Goal: Task Accomplishment & Management: Manage account settings

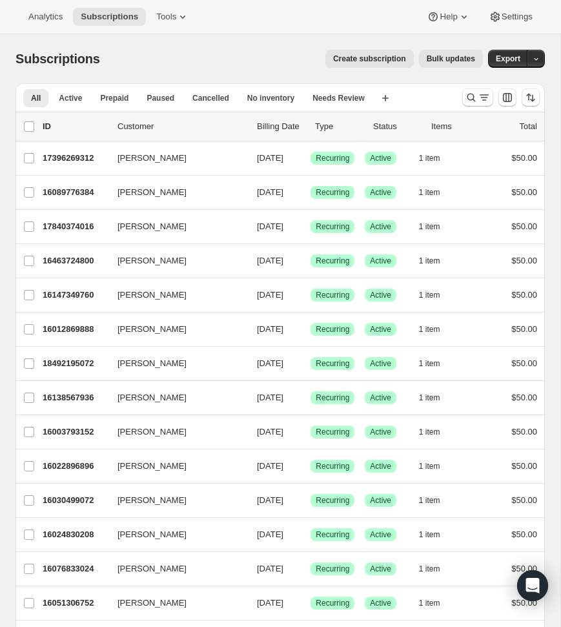
click at [215, 50] on div "Create subscription Bulk updates" at bounding box center [299, 59] width 367 height 18
click at [296, 20] on div "Analytics Subscriptions Tools Help Settings" at bounding box center [280, 17] width 561 height 34
click at [473, 98] on icon "Search and filter results" at bounding box center [471, 97] width 13 height 13
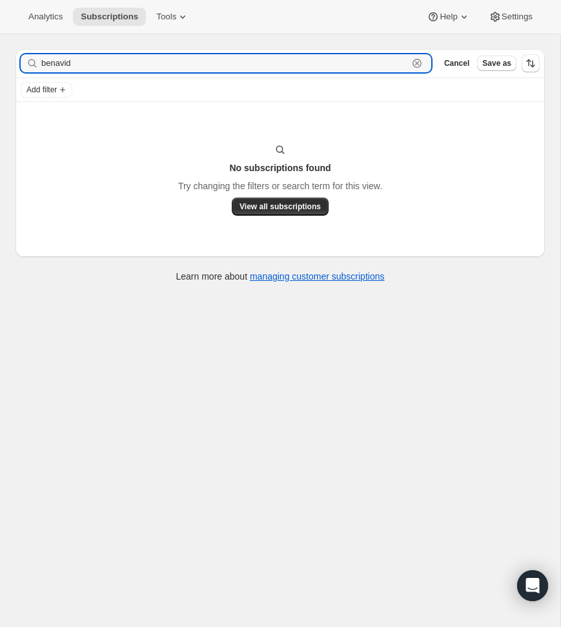
scroll to position [34, 0]
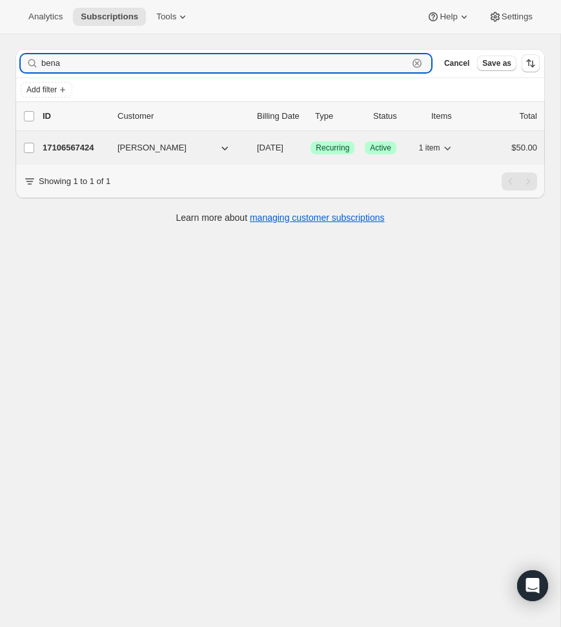
type input "bena"
click at [225, 153] on icon "button" at bounding box center [224, 147] width 13 height 13
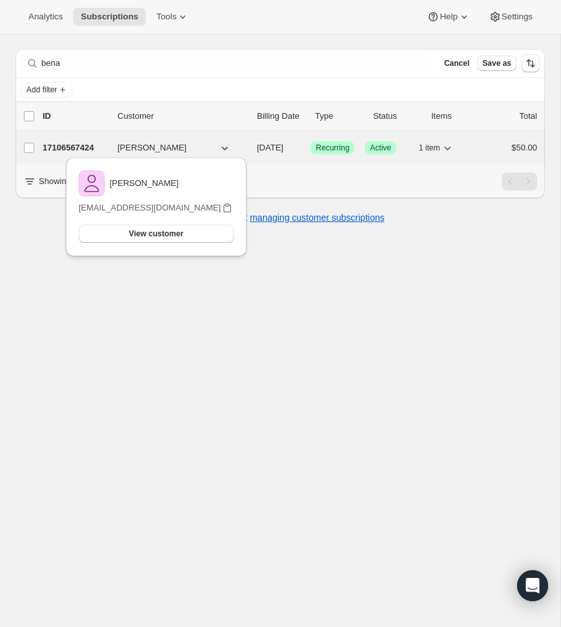
click at [210, 150] on button "Alexandra Benavidez" at bounding box center [174, 148] width 129 height 21
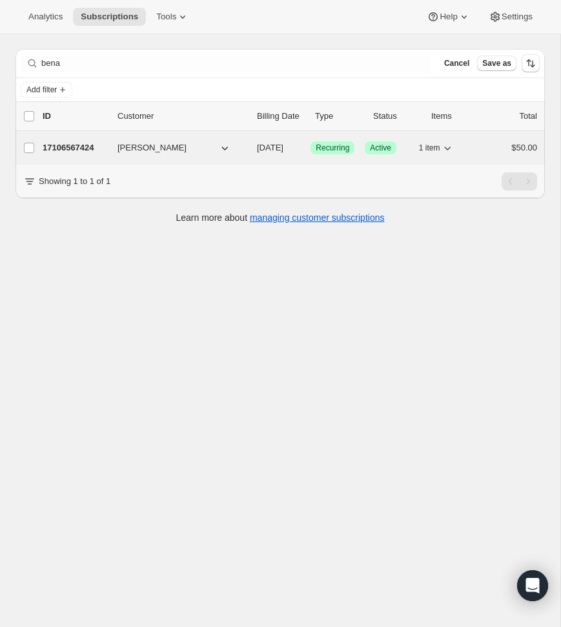
click at [210, 150] on button "Alexandra Benavidez" at bounding box center [174, 148] width 129 height 21
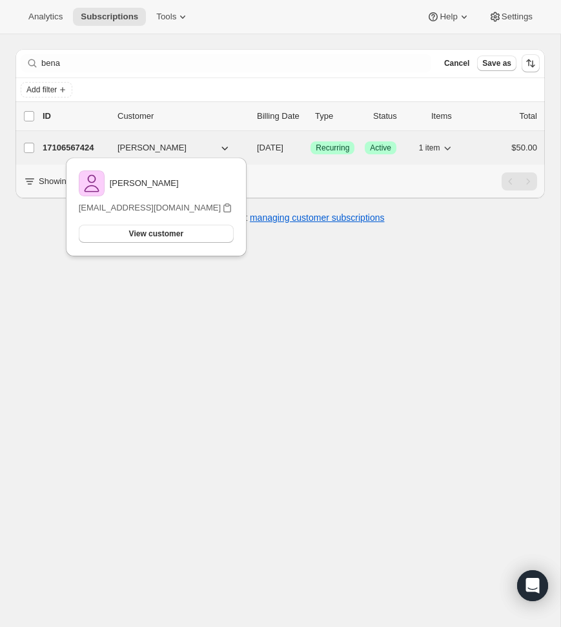
click at [176, 147] on span "Alexandra Benavidez" at bounding box center [152, 147] width 69 height 13
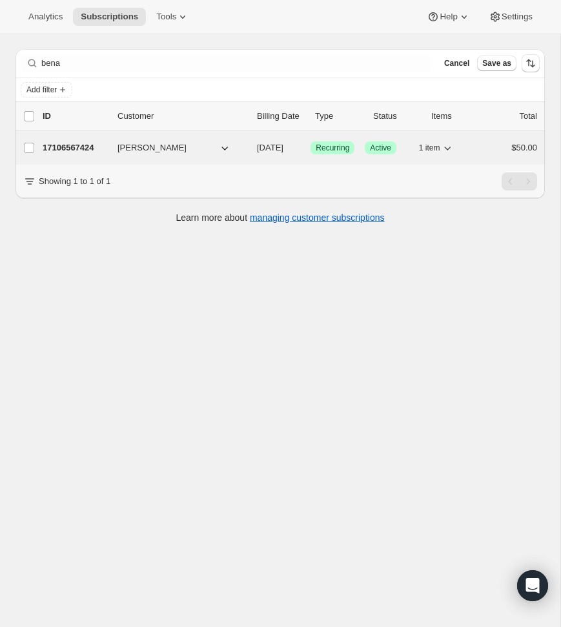
click at [223, 149] on icon "button" at bounding box center [224, 147] width 13 height 13
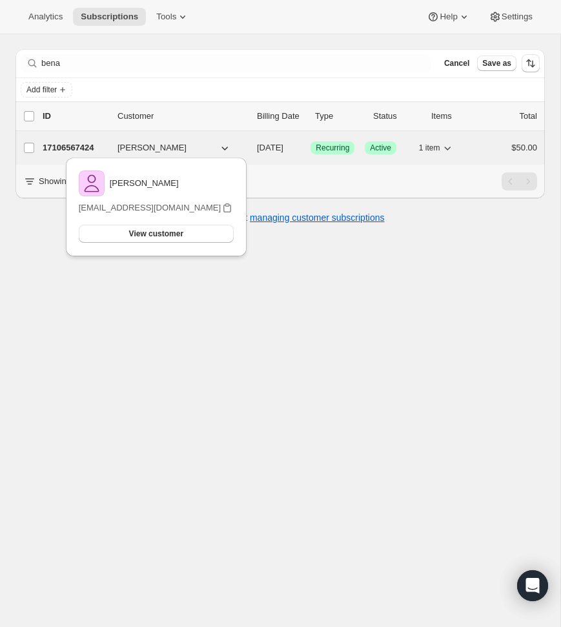
scroll to position [32, 0]
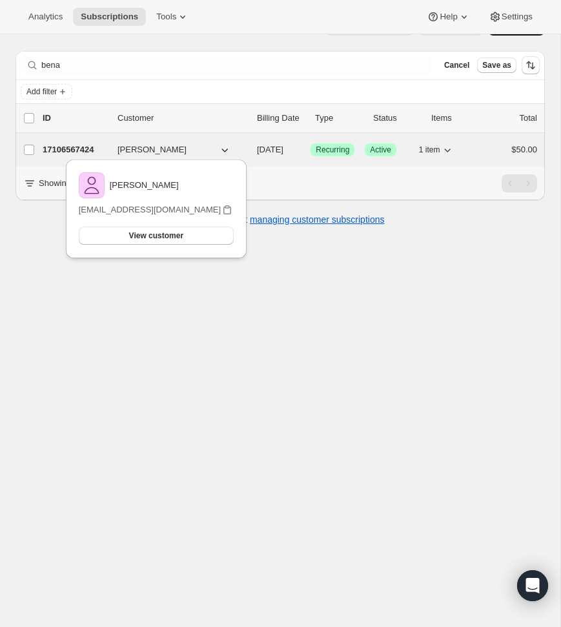
click at [169, 148] on span "Alexandra Benavidez" at bounding box center [152, 149] width 69 height 13
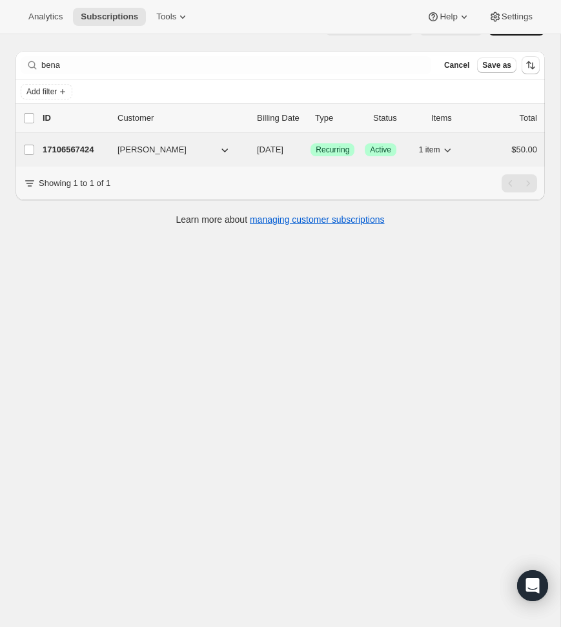
click at [140, 150] on span "Alexandra Benavidez" at bounding box center [152, 149] width 69 height 13
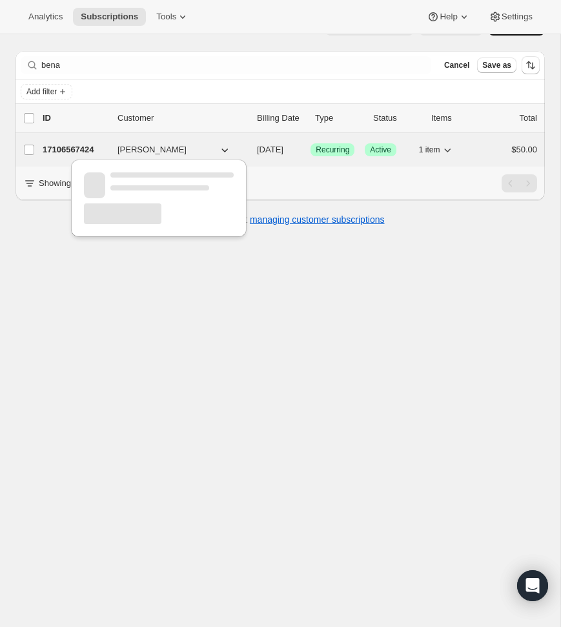
click at [140, 150] on span "Alexandra Benavidez" at bounding box center [152, 149] width 69 height 13
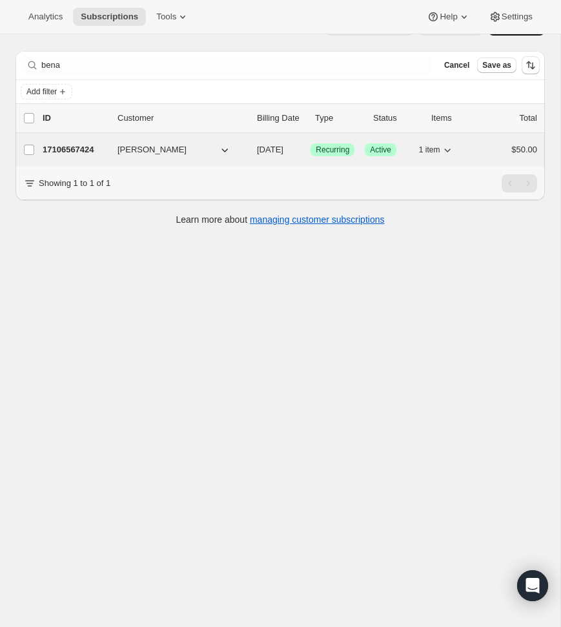
click at [68, 152] on p "17106567424" at bounding box center [75, 149] width 65 height 13
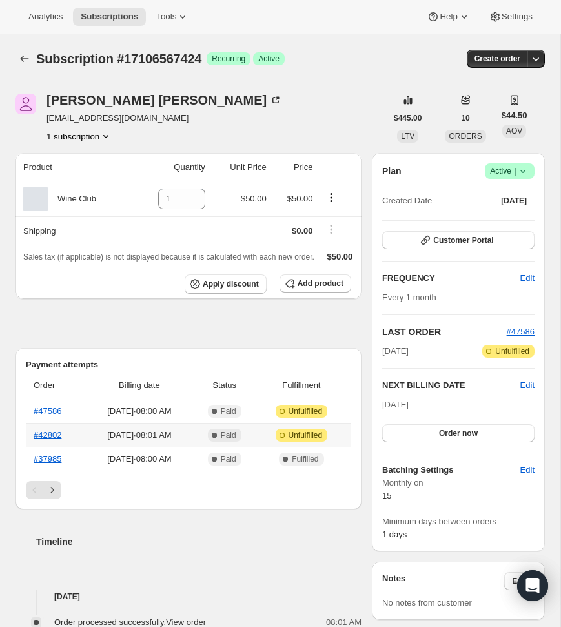
click at [288, 442] on icon at bounding box center [282, 435] width 13 height 13
click at [56, 440] on link "#42802" at bounding box center [48, 435] width 28 height 10
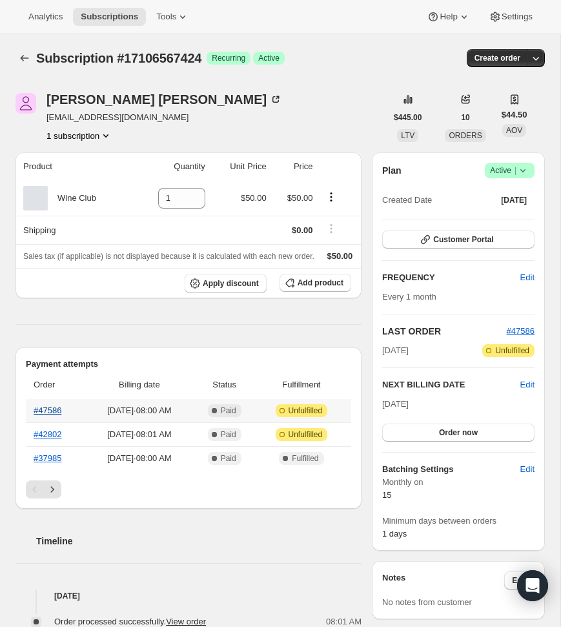
click at [49, 415] on link "#47586" at bounding box center [48, 411] width 28 height 10
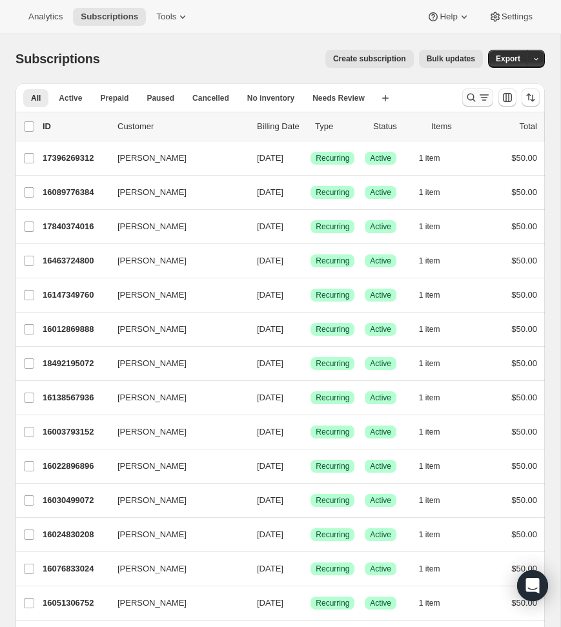
click at [468, 99] on icon "Search and filter results" at bounding box center [472, 98] width 8 height 8
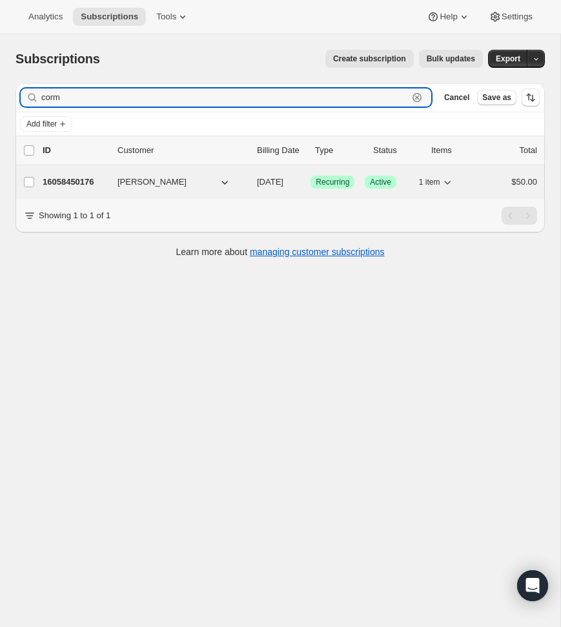
type input "corm"
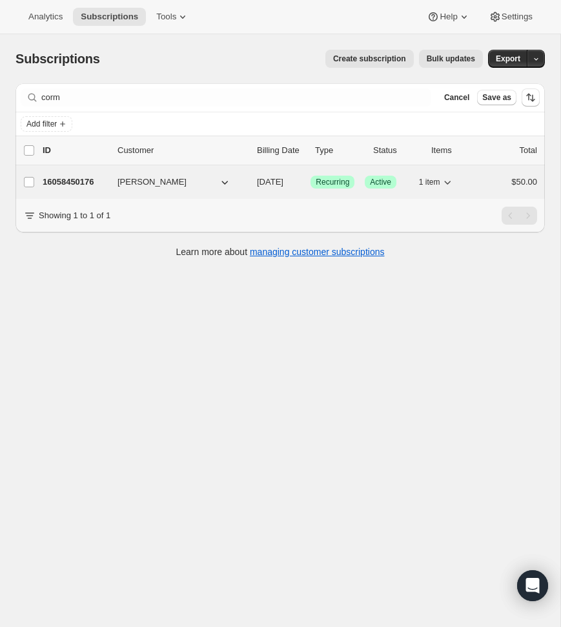
click at [78, 178] on p "16058450176" at bounding box center [75, 182] width 65 height 13
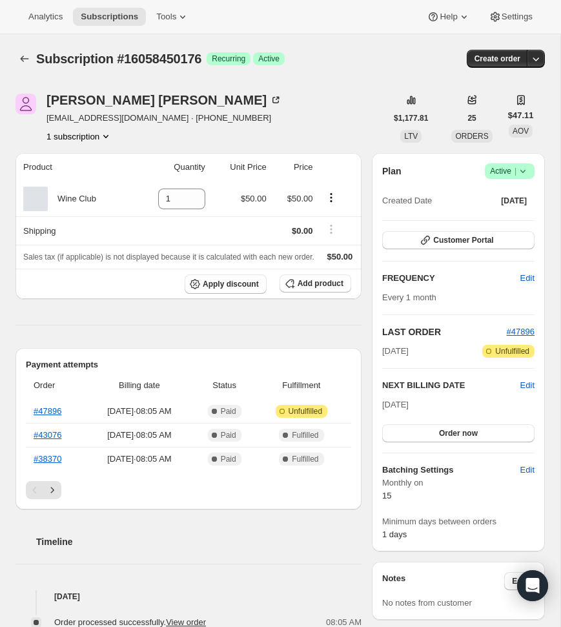
scroll to position [3, 0]
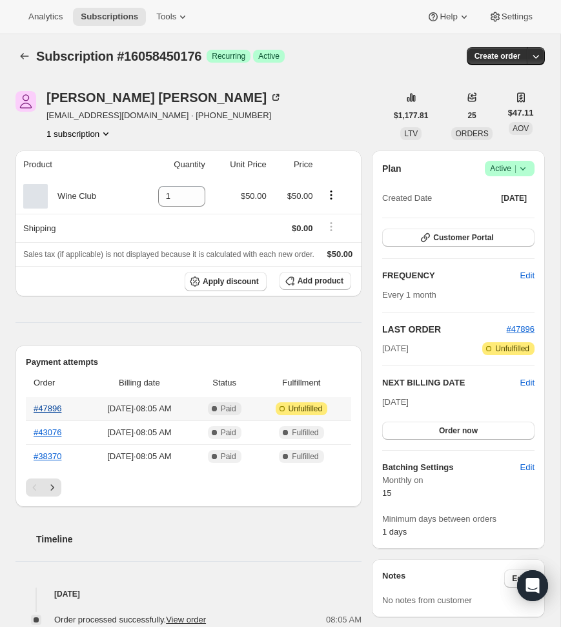
click at [49, 413] on link "#47896" at bounding box center [48, 409] width 28 height 10
